Goal: Information Seeking & Learning: Learn about a topic

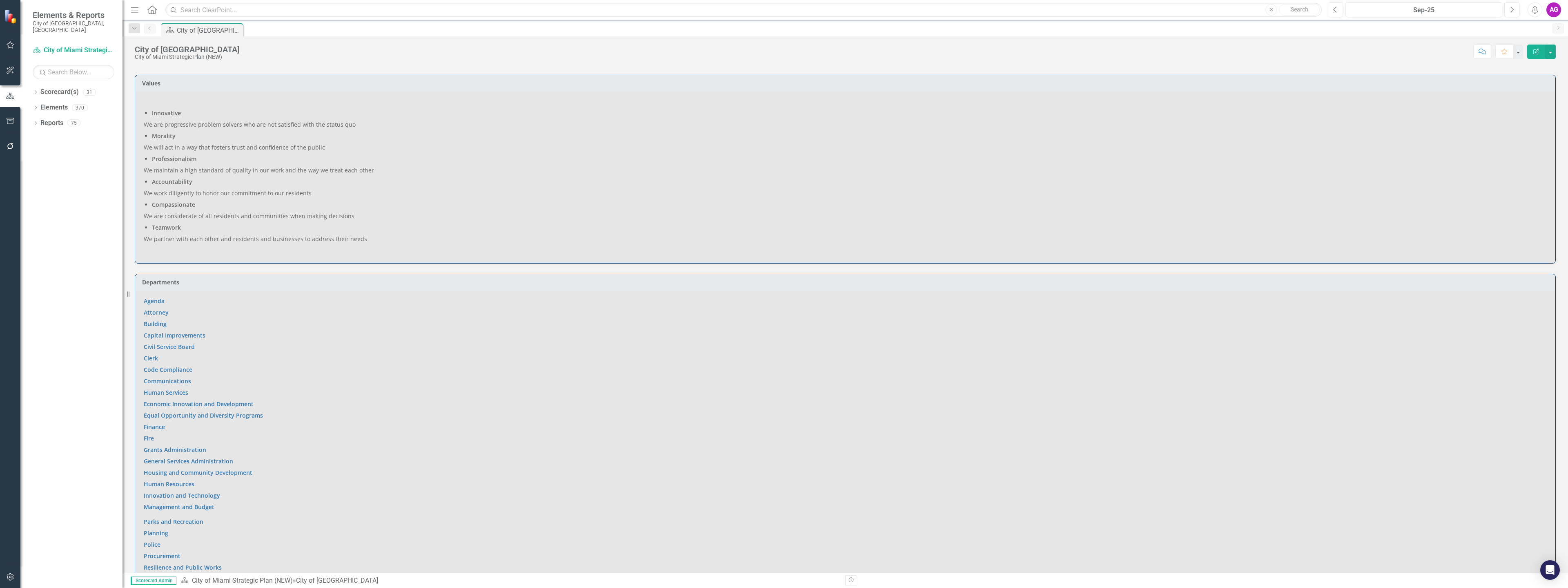
scroll to position [327, 0]
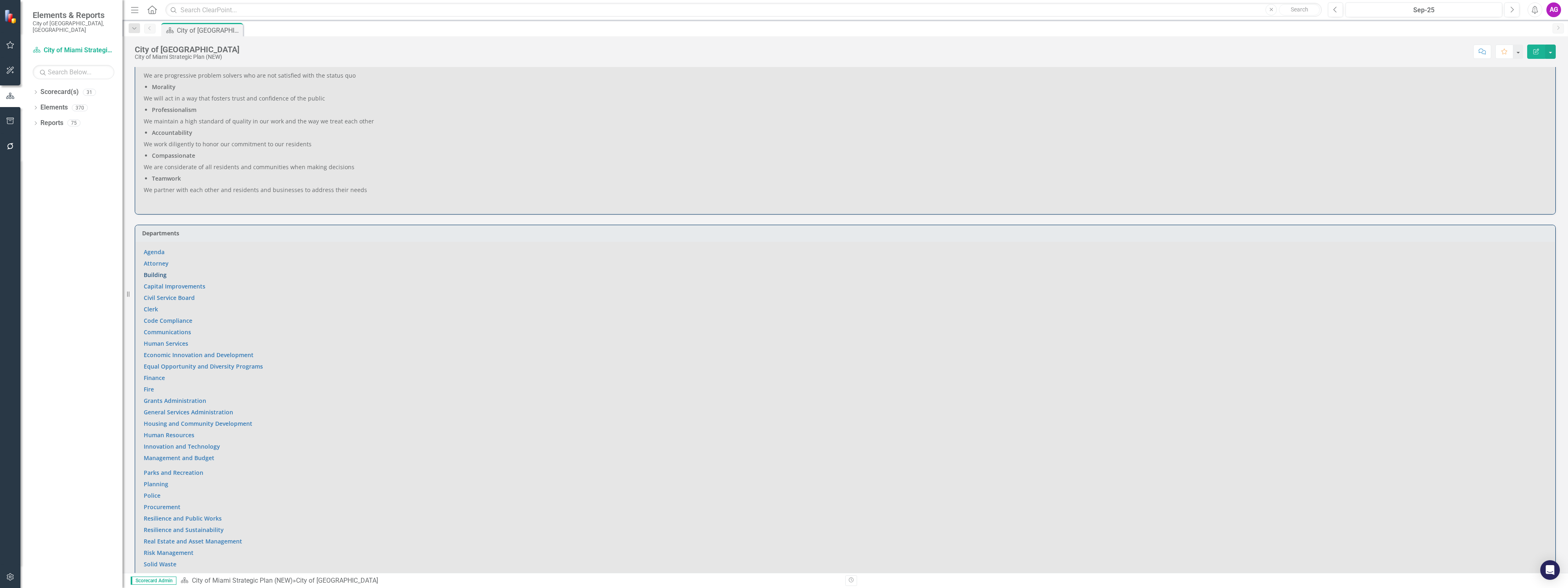
click at [152, 276] on link "Building" at bounding box center [155, 275] width 23 height 8
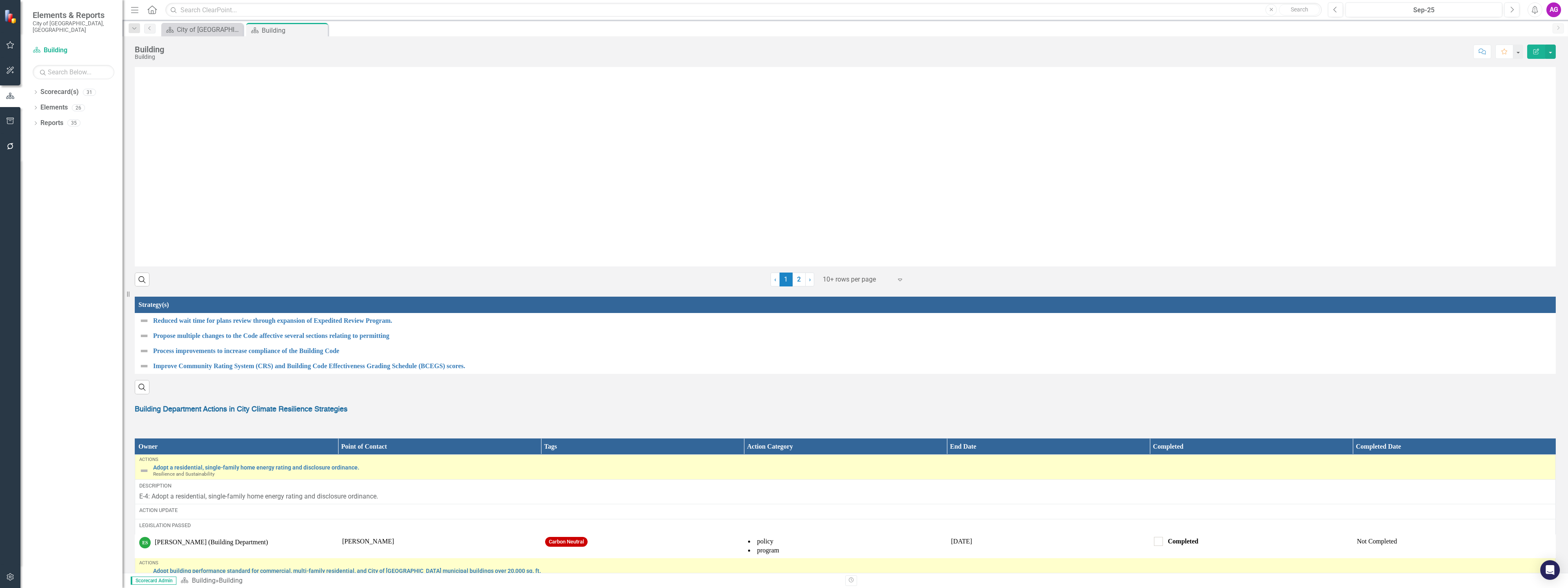
scroll to position [817, 0]
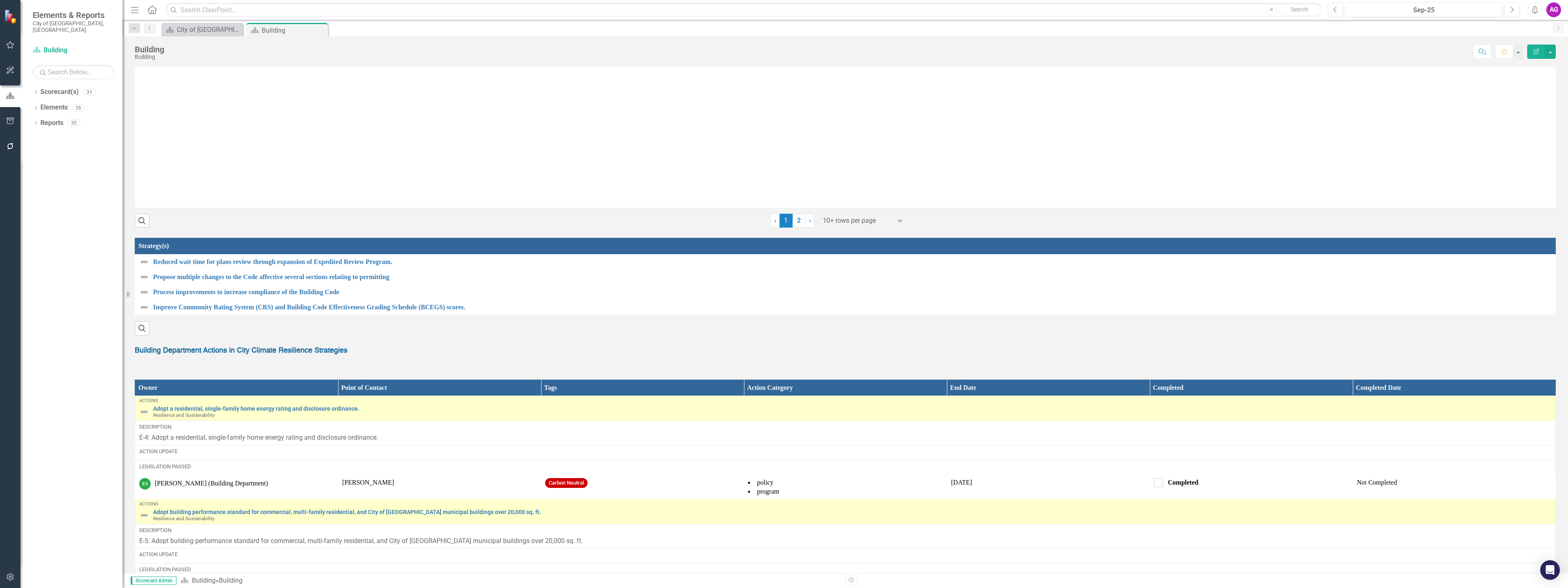
click at [219, 354] on strong "Building Department Actions in City Climate Resilience Strategies" at bounding box center [241, 350] width 213 height 7
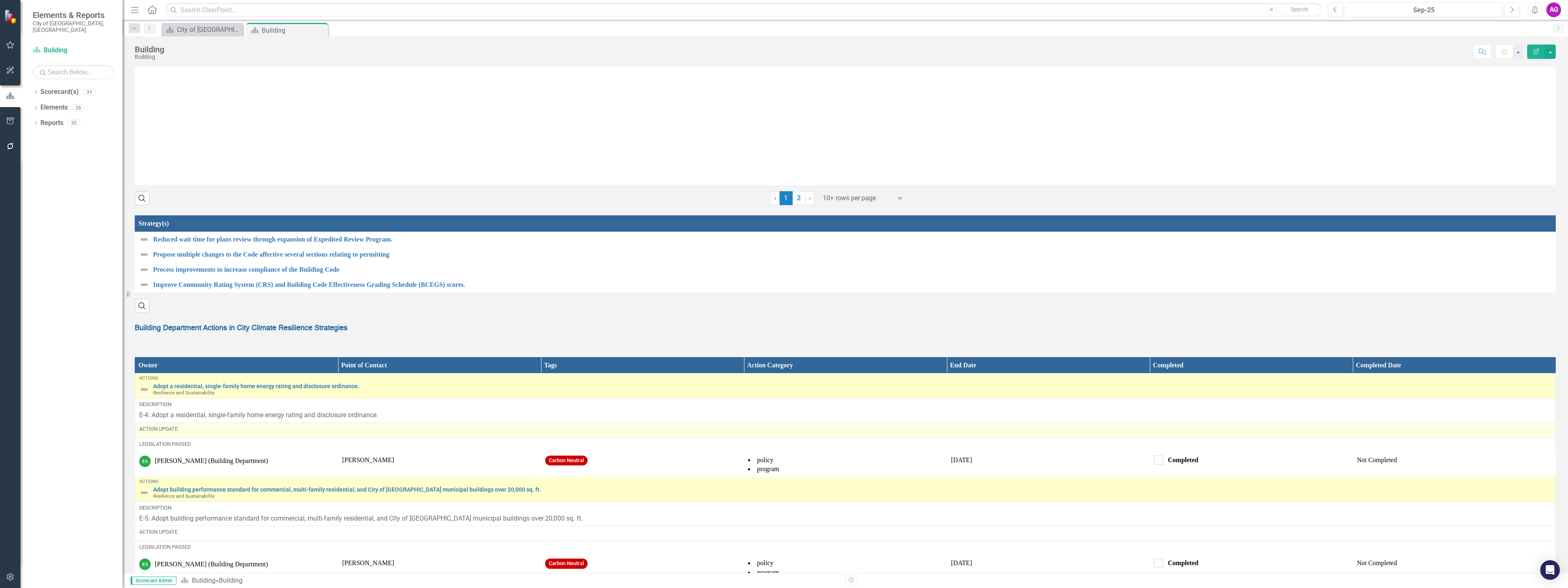
scroll to position [899, 0]
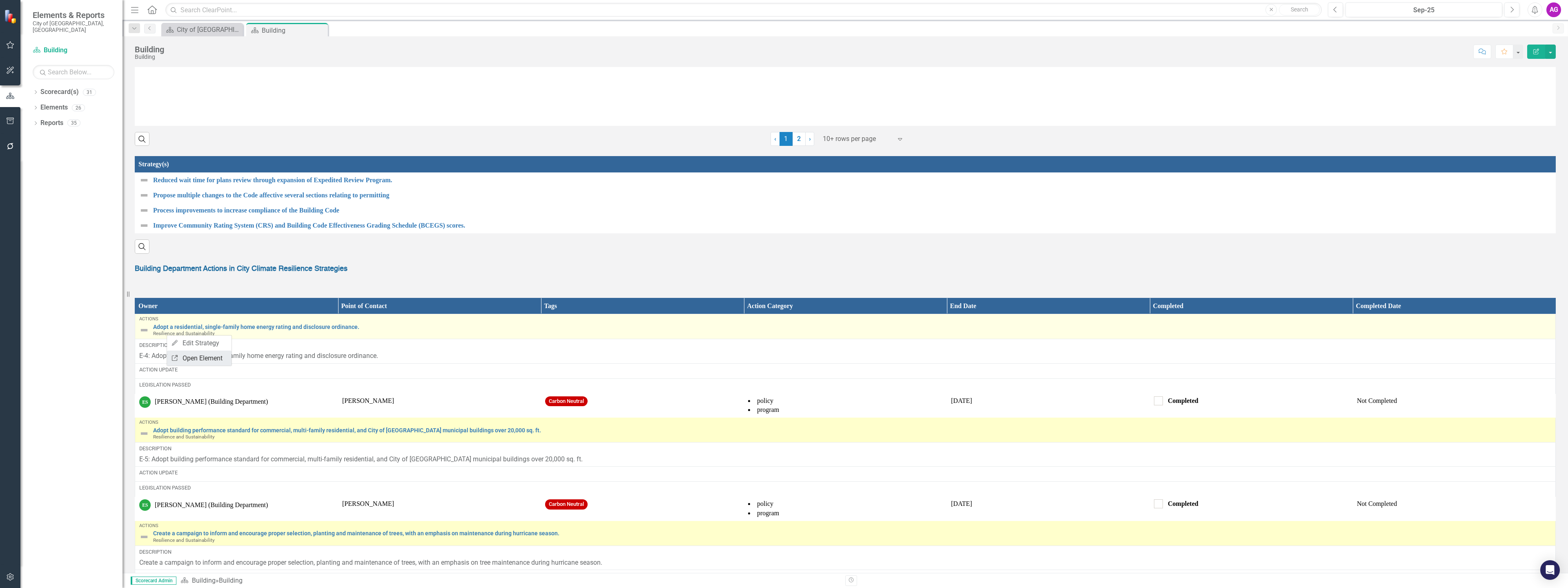
click at [202, 358] on link "Link Open Element" at bounding box center [199, 358] width 64 height 15
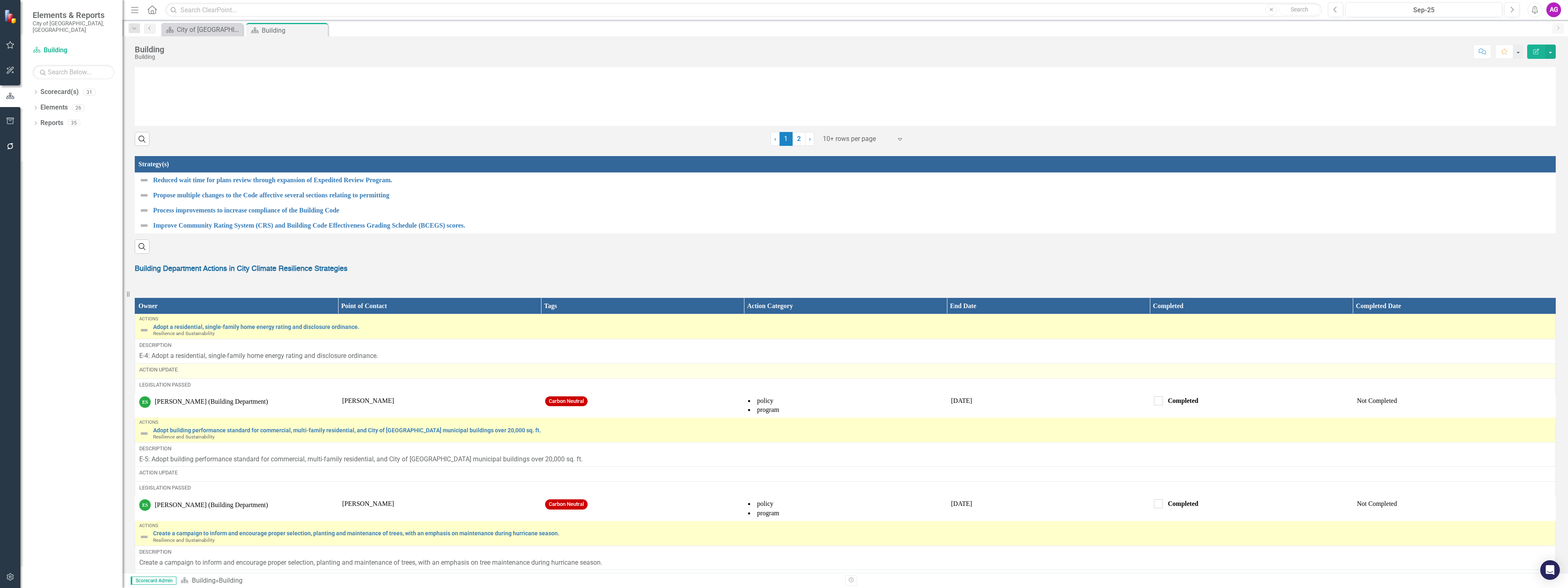
click at [197, 373] on div "Action Update" at bounding box center [844, 369] width 1412 height 7
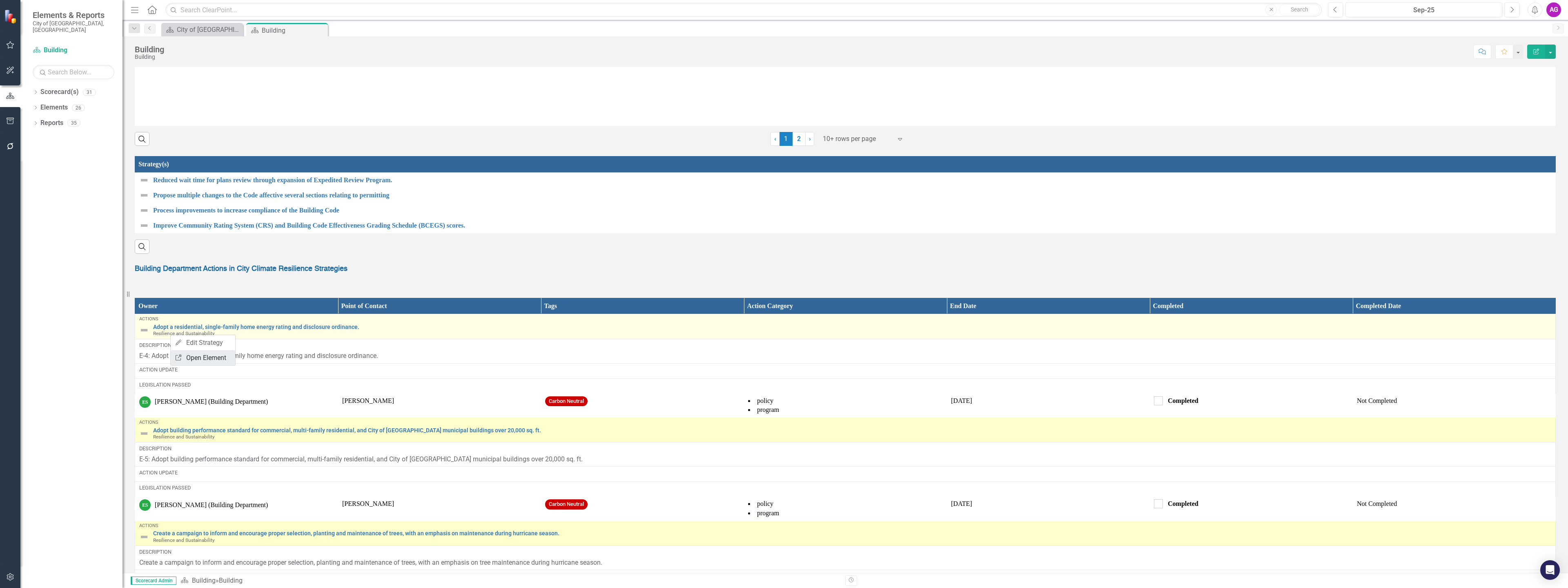
click at [205, 358] on link "Link Open Element" at bounding box center [203, 357] width 64 height 15
click at [184, 340] on link "Edit Edit Strategy" at bounding box center [196, 342] width 64 height 15
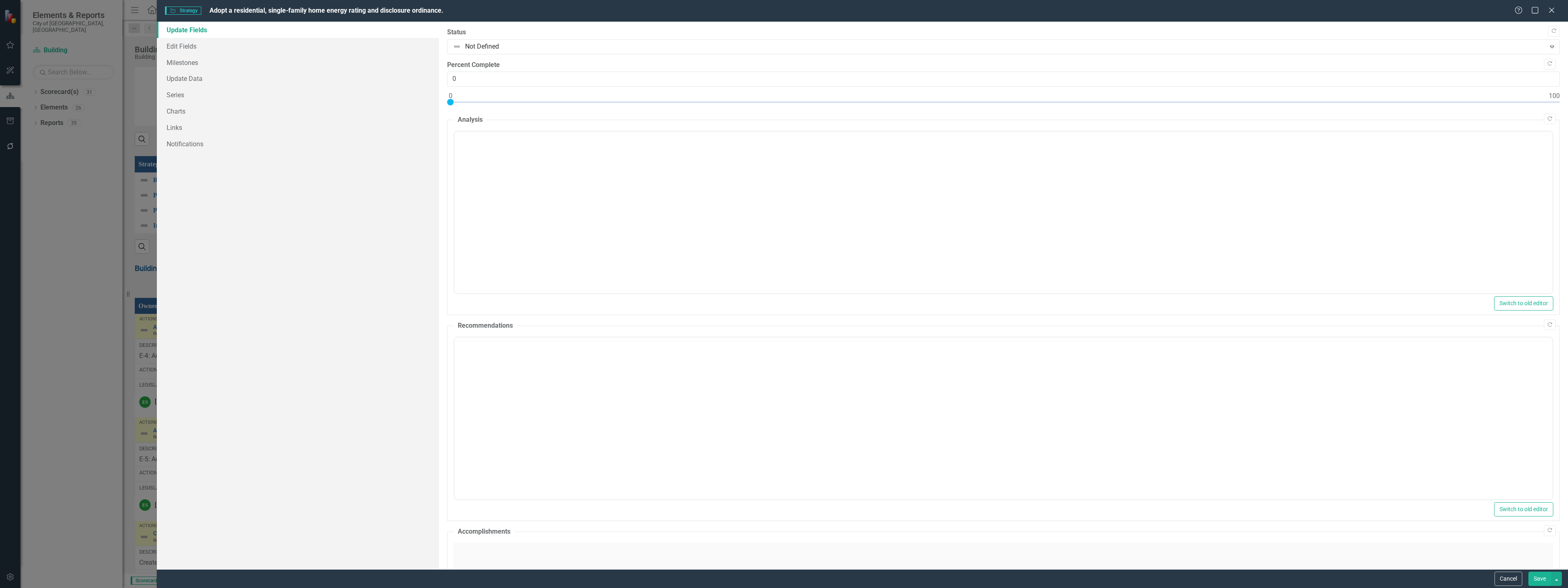
scroll to position [0, 0]
click at [184, 78] on link "Update Data" at bounding box center [298, 78] width 282 height 16
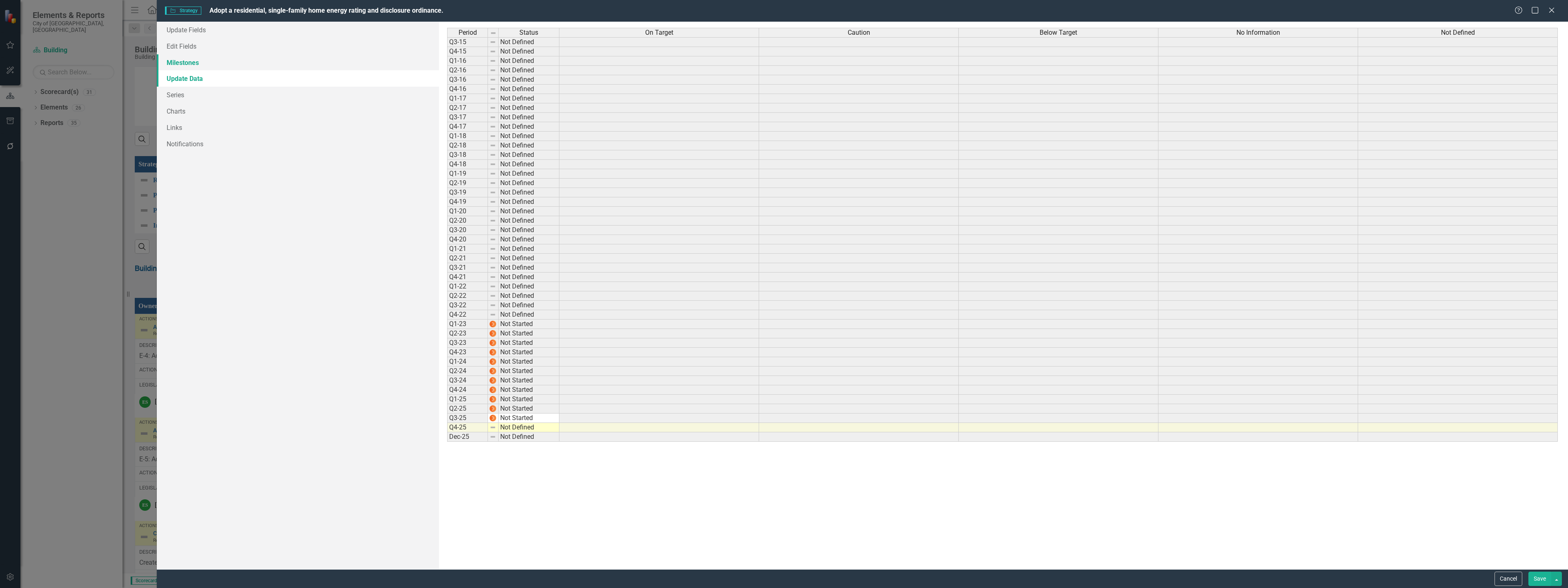
click at [193, 61] on link "Milestones" at bounding box center [298, 62] width 282 height 16
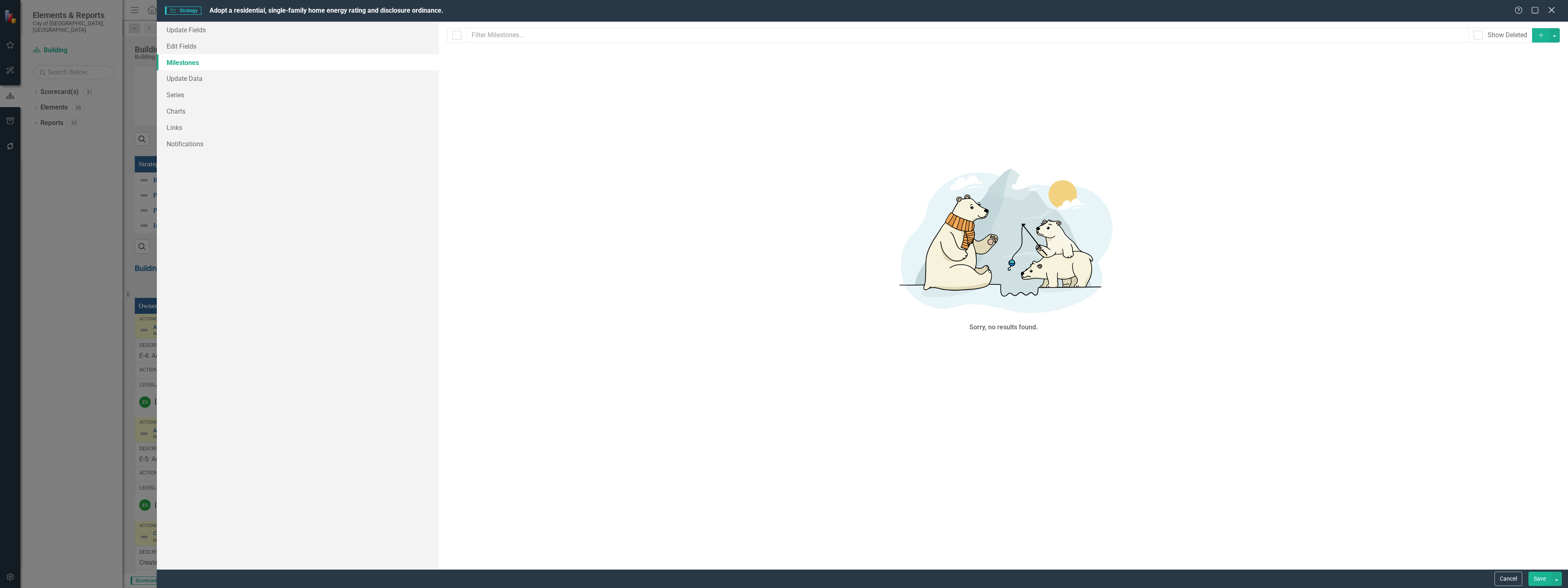
click at [1552, 10] on icon at bounding box center [1551, 10] width 6 height 6
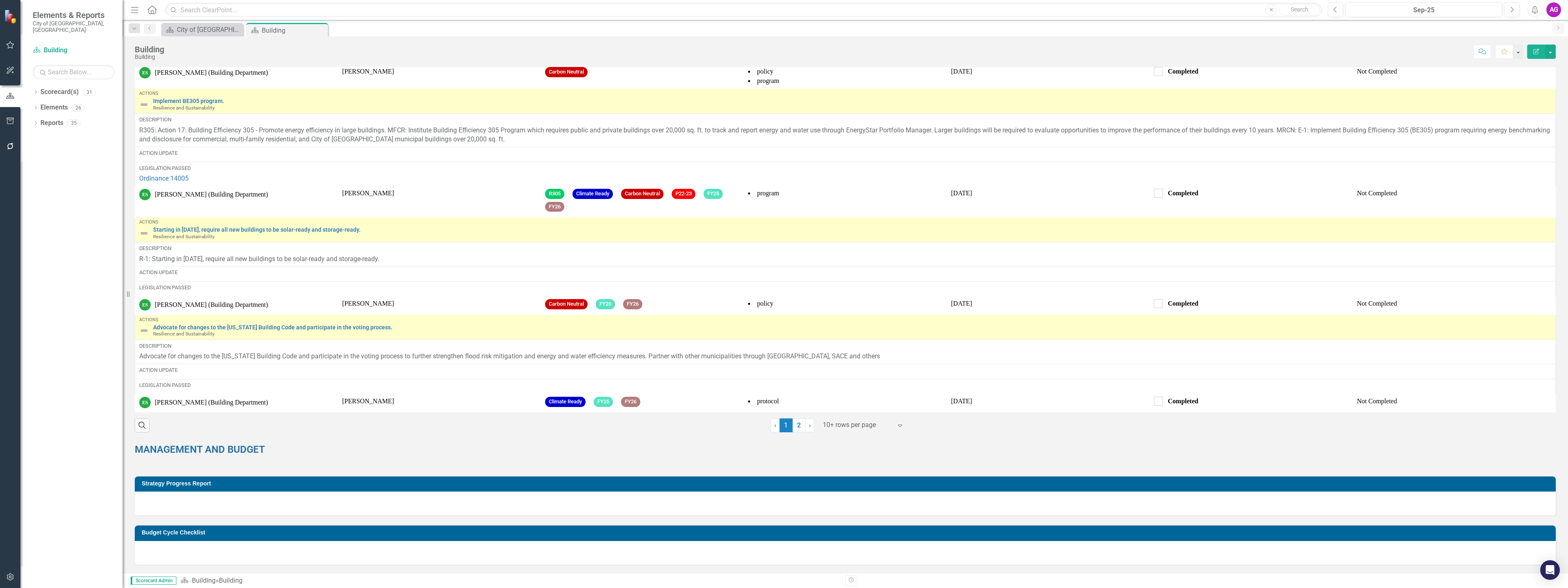
scroll to position [1265, 0]
click at [142, 427] on icon "Search" at bounding box center [142, 425] width 9 height 7
click at [139, 424] on icon "Close" at bounding box center [142, 423] width 9 height 7
click at [860, 423] on div at bounding box center [857, 425] width 69 height 11
click at [848, 486] on div "Display All Rows" at bounding box center [861, 490] width 77 height 10
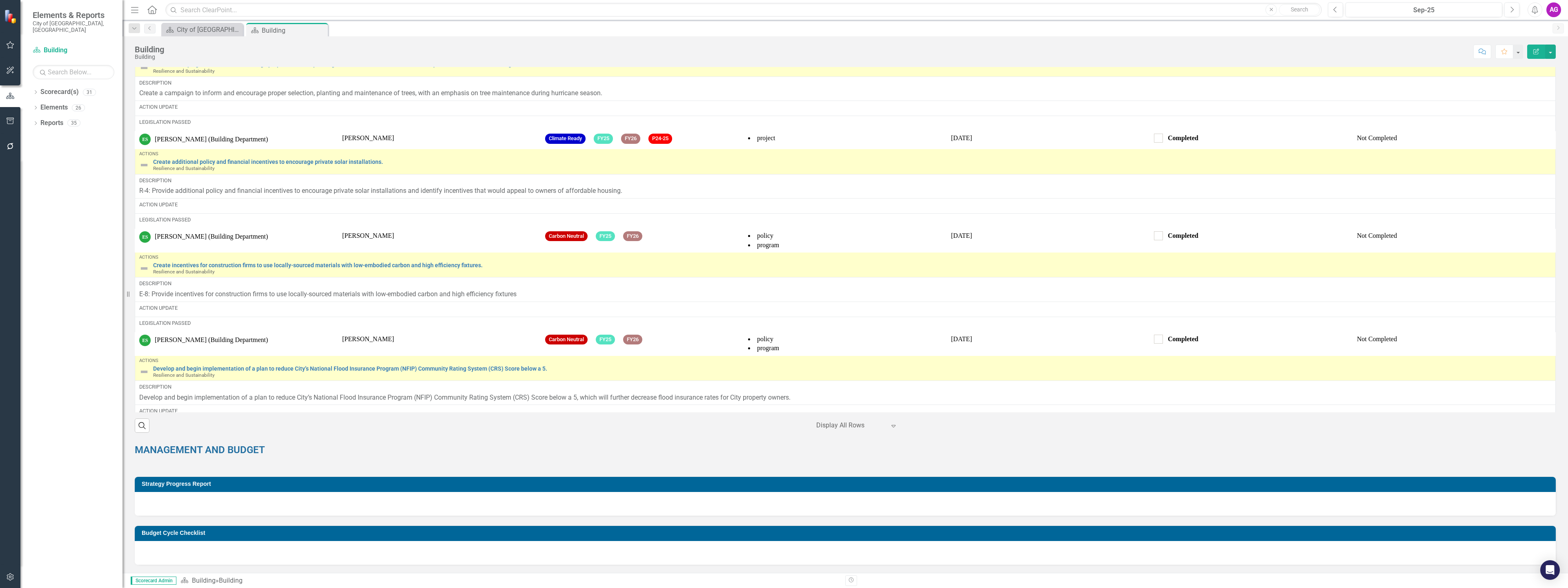
scroll to position [0, 0]
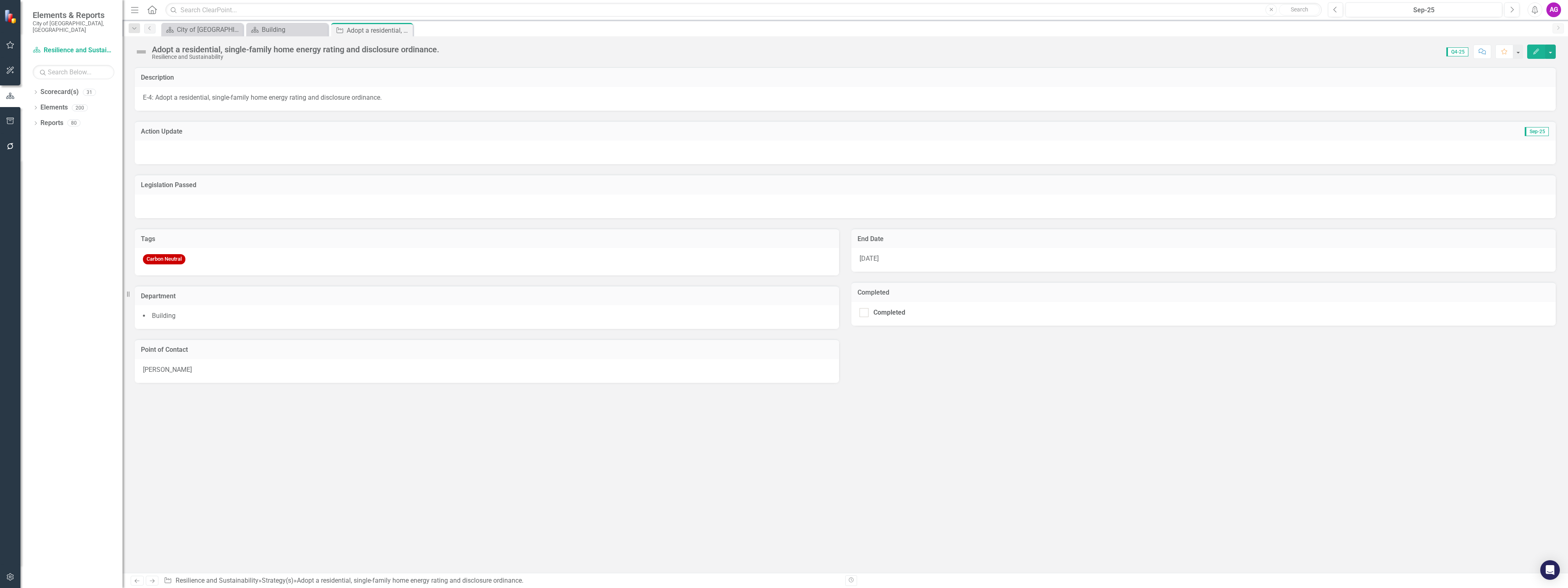
click at [1455, 52] on span "Q4-25" at bounding box center [1457, 52] width 22 height 9
click at [1458, 51] on span "Q4-25" at bounding box center [1457, 52] width 22 height 9
click at [1454, 51] on span "Q4-25" at bounding box center [1457, 52] width 22 height 9
drag, startPoint x: 1454, startPoint y: 51, endPoint x: 1356, endPoint y: 39, distance: 98.7
click at [1356, 39] on div "Adopt a residential, single-family home energy rating and disclosure ordinance.…" at bounding box center [844, 49] width 1445 height 24
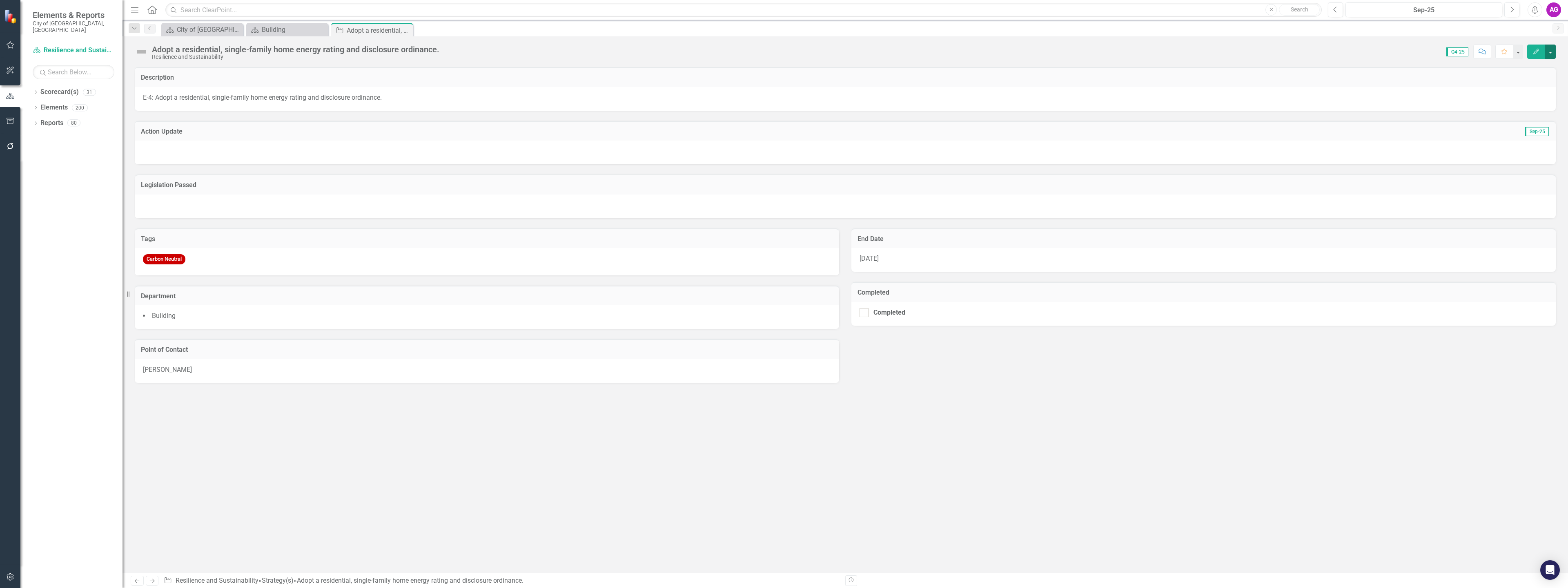
click at [1550, 51] on button "button" at bounding box center [1550, 51] width 11 height 14
click at [1387, 37] on div "Menu Home Search Close Search Previous Sep-25 Next Alerts AG User Edit Profile …" at bounding box center [844, 294] width 1445 height 588
click at [1457, 55] on span "Q4-25" at bounding box center [1457, 52] width 22 height 9
click at [201, 134] on h3 "Action Update" at bounding box center [581, 131] width 882 height 7
click at [195, 151] on div at bounding box center [844, 152] width 1421 height 24
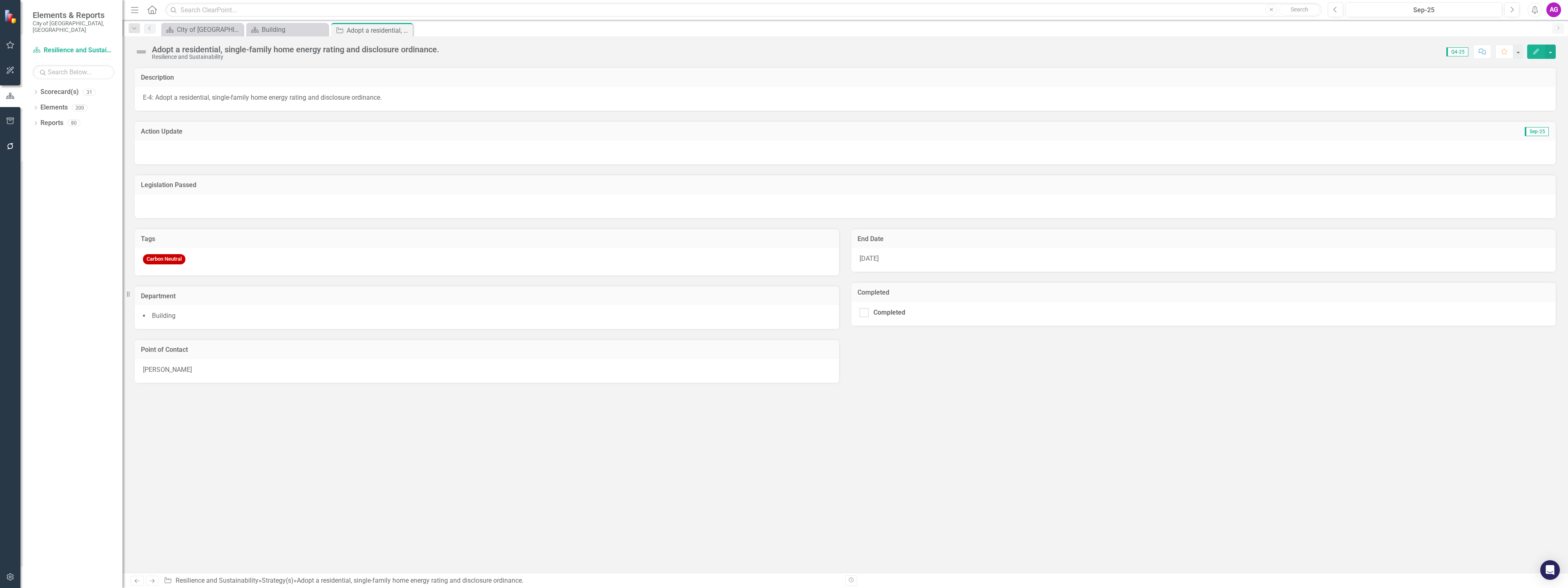
drag, startPoint x: 195, startPoint y: 149, endPoint x: 214, endPoint y: 139, distance: 21.5
click at [214, 139] on div "Action Update Sep-25" at bounding box center [844, 131] width 1421 height 20
click at [1554, 53] on button "button" at bounding box center [1550, 51] width 11 height 14
click at [1088, 51] on div "Score: N/A Q4-25 Completed Comment Favorite Edit" at bounding box center [999, 51] width 1112 height 14
click at [1455, 49] on span "Q4-25" at bounding box center [1457, 52] width 22 height 9
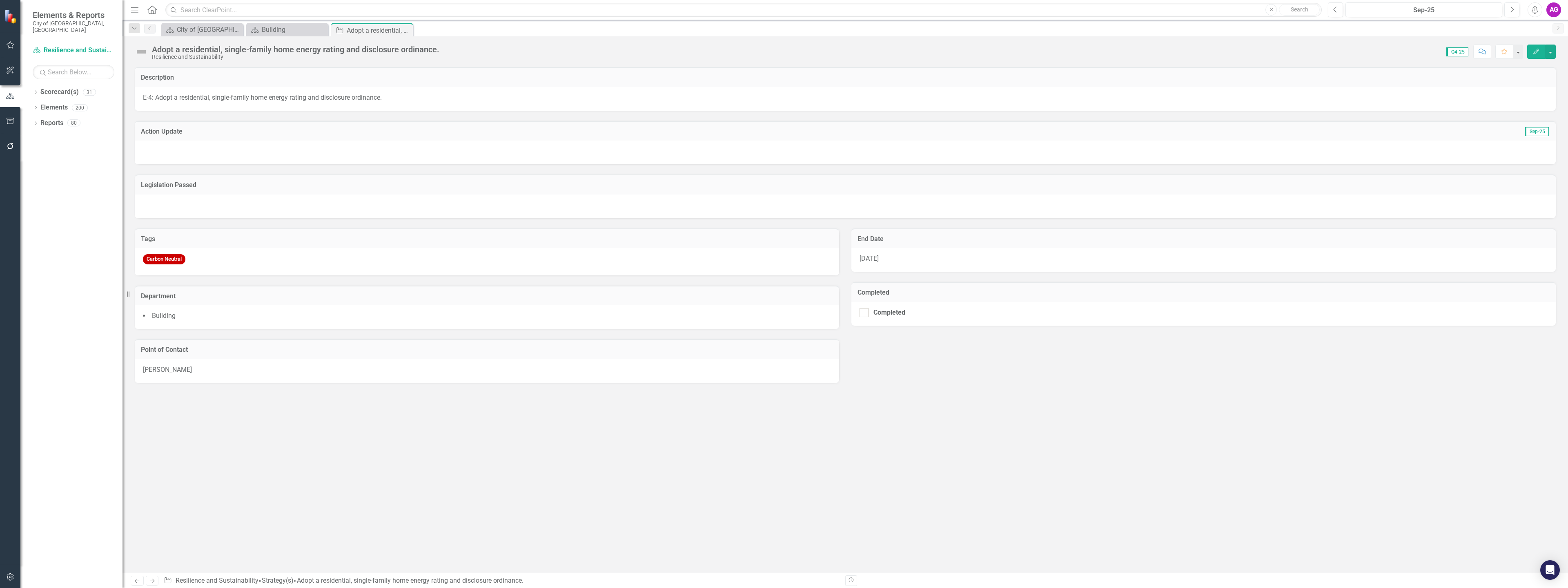
drag, startPoint x: 1455, startPoint y: 52, endPoint x: 1138, endPoint y: 58, distance: 317.1
click at [1138, 58] on div "Score: N/A Q4-25 Completed Comment Favorite Edit" at bounding box center [999, 51] width 1112 height 14
